Goal: Information Seeking & Learning: Check status

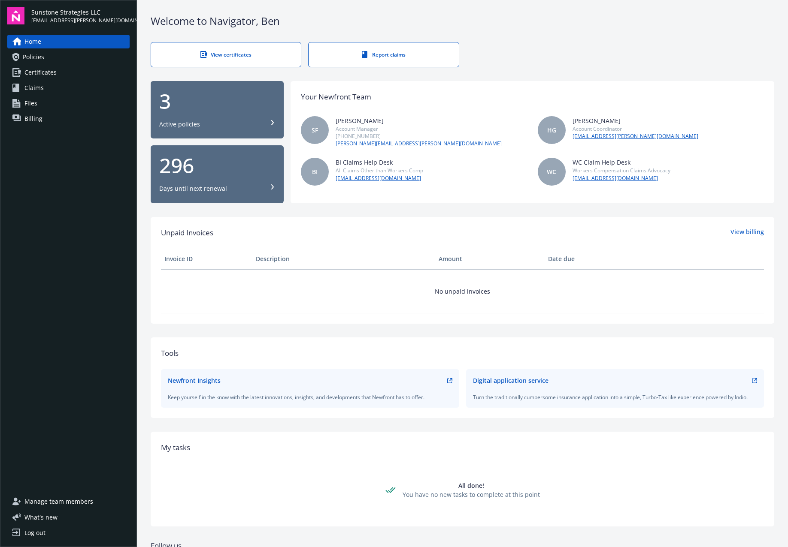
click at [63, 119] on link "Billing" at bounding box center [68, 119] width 122 height 14
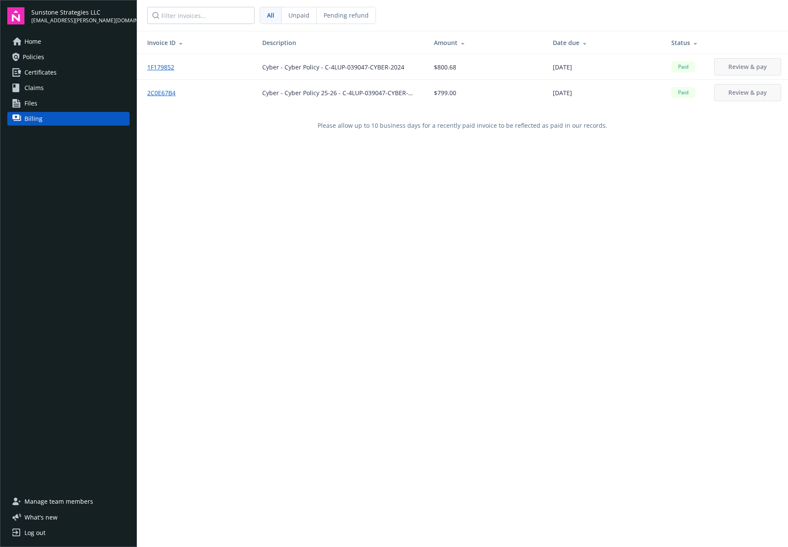
click at [62, 53] on link "Policies" at bounding box center [68, 57] width 122 height 14
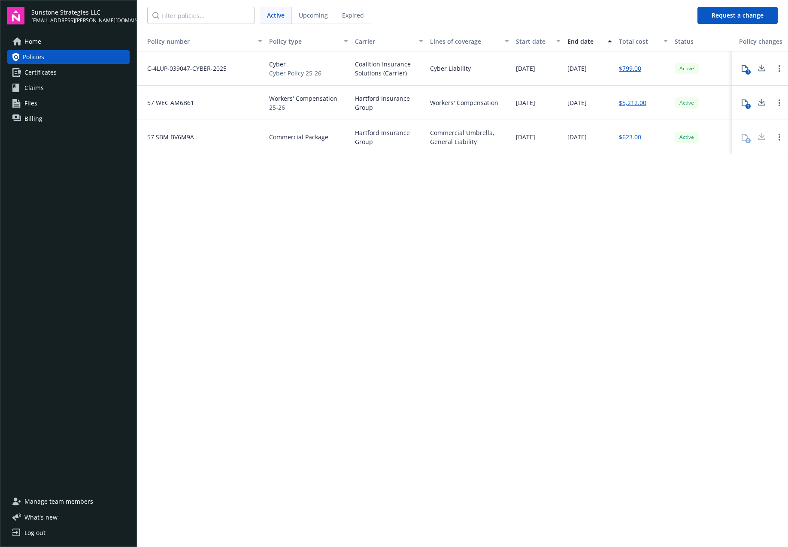
click at [635, 136] on link "$623.00" at bounding box center [630, 137] width 22 height 9
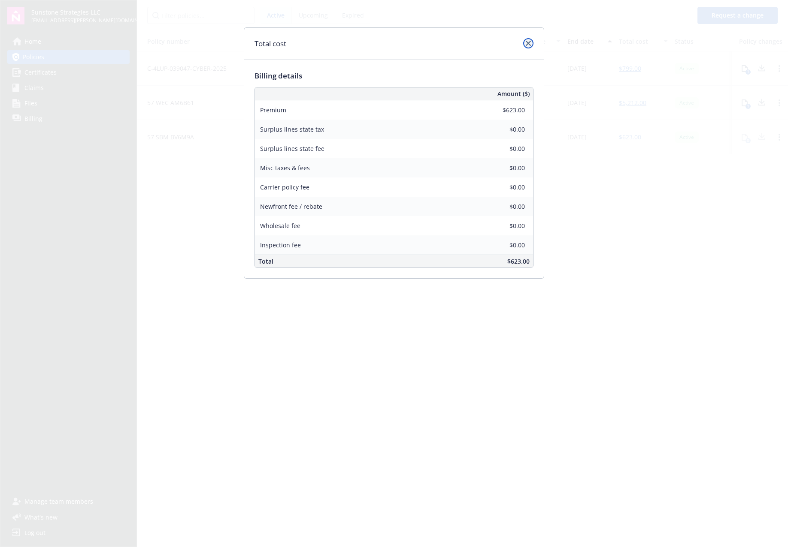
click at [525, 39] on link "close" at bounding box center [528, 43] width 10 height 10
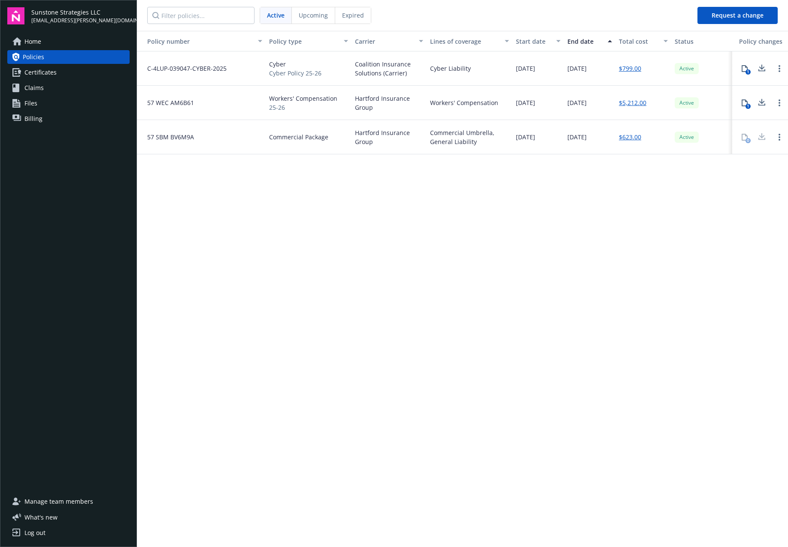
click at [531, 251] on div "Policy number Policy type Carrier Lines of coverage Start date End date Total c…" at bounding box center [462, 288] width 651 height 515
